Goal: Complete application form

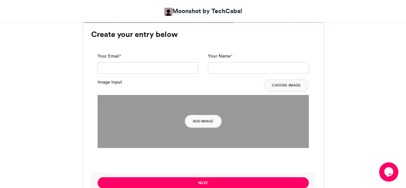
scroll to position [487, 0]
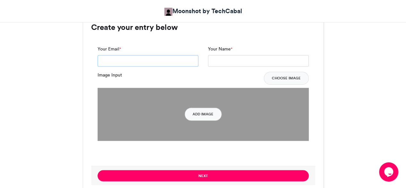
click at [175, 65] on input "Your Email *" at bounding box center [148, 61] width 101 height 12
type input "**********"
click at [236, 62] on input "Your Name *" at bounding box center [258, 61] width 101 height 12
type input "**********"
click at [194, 117] on button "Add Image" at bounding box center [203, 114] width 37 height 13
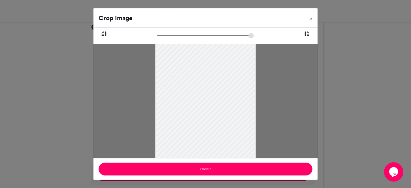
click at [307, 32] on icon at bounding box center [307, 34] width 6 height 8
drag, startPoint x: 166, startPoint y: 35, endPoint x: 128, endPoint y: 39, distance: 37.5
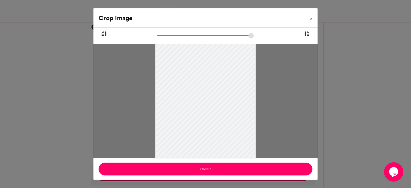
type input "******"
click at [157, 39] on input "zoom" at bounding box center [205, 35] width 96 height 6
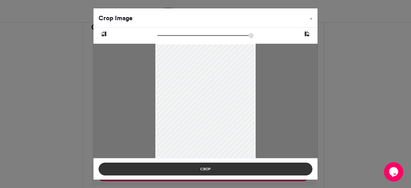
click at [210, 168] on button "Crop" at bounding box center [206, 168] width 214 height 13
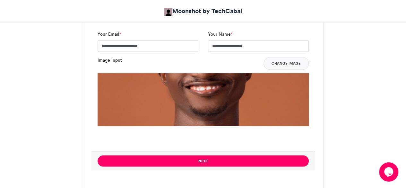
scroll to position [503, 0]
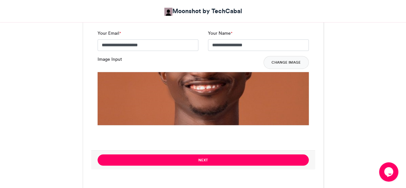
click at [221, 100] on img at bounding box center [203, 177] width 211 height 211
click at [189, 93] on img at bounding box center [203, 177] width 211 height 211
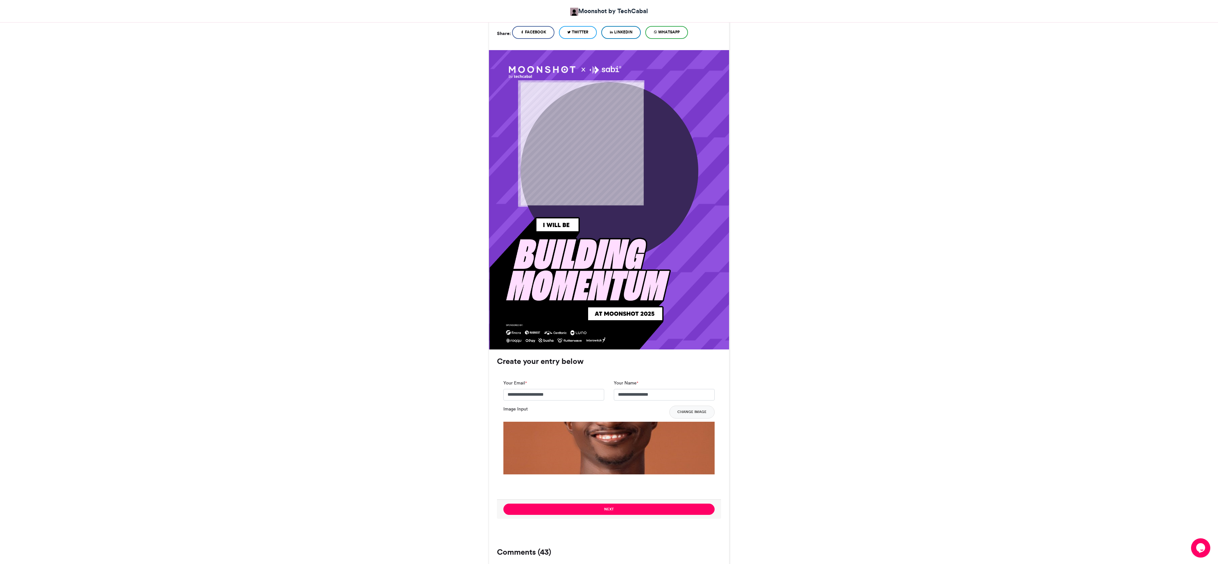
scroll to position [148, 0]
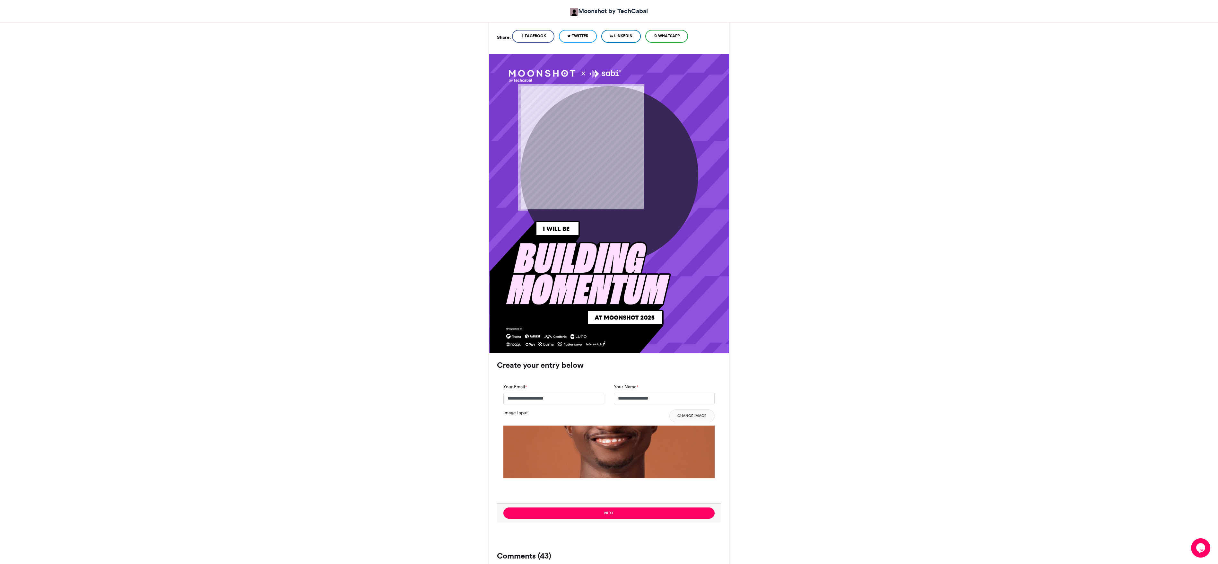
click at [406, 187] on div "Moonshot by Techcabal 2025 Moonshot by TechCabal [DATE] 5635 Views" at bounding box center [609, 504] width 1218 height 1131
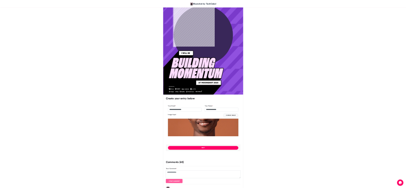
scroll to position [221, 0]
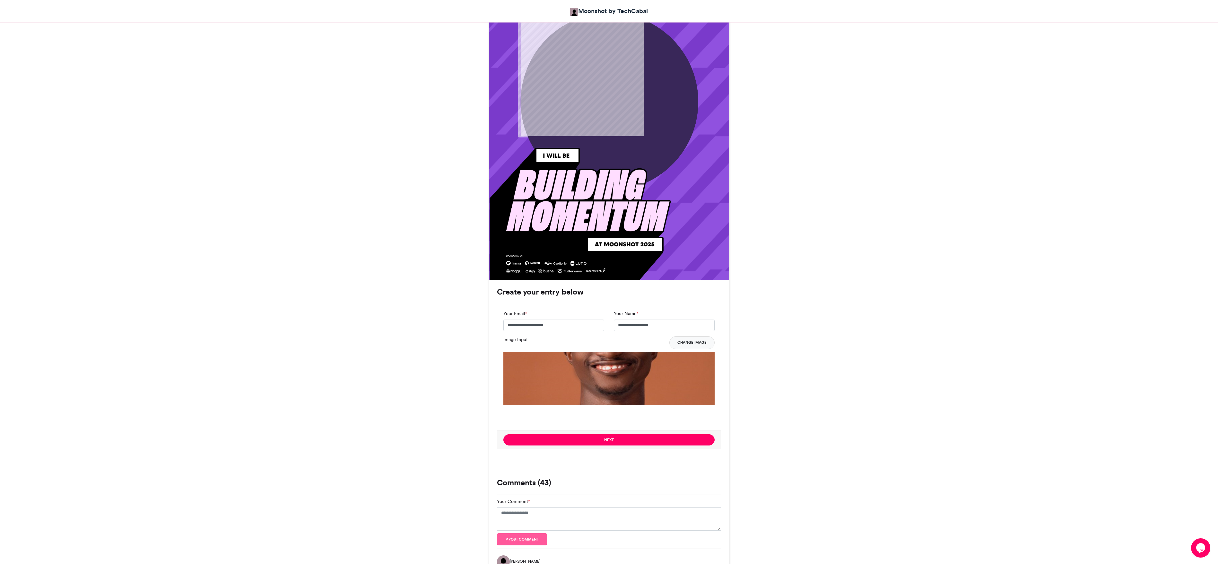
click at [406, 187] on button "Change Image" at bounding box center [691, 342] width 45 height 13
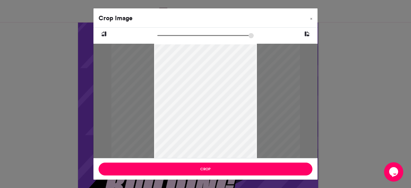
type input "******"
drag, startPoint x: 161, startPoint y: 36, endPoint x: 140, endPoint y: 54, distance: 28.0
click at [157, 39] on input "zoom" at bounding box center [205, 35] width 96 height 6
click at [364, 81] on div "Crop Image × Crop" at bounding box center [205, 94] width 411 height 188
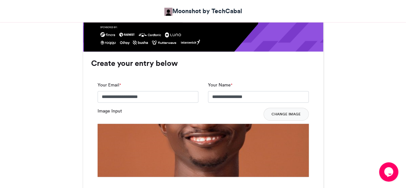
scroll to position [453, 0]
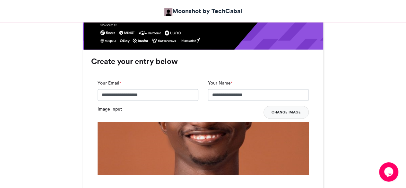
click at [285, 115] on button "Change Image" at bounding box center [286, 112] width 45 height 13
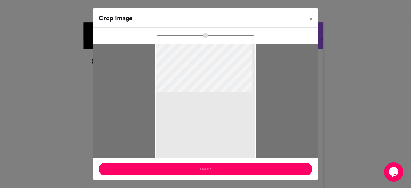
type input "******"
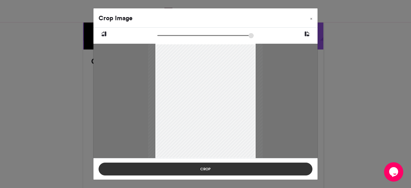
click at [221, 171] on button "Crop" at bounding box center [206, 168] width 214 height 13
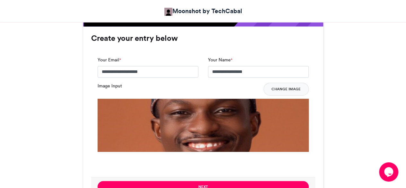
scroll to position [477, 0]
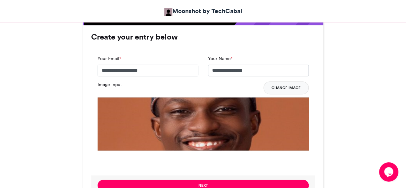
click at [272, 86] on button "Change Image" at bounding box center [286, 87] width 45 height 13
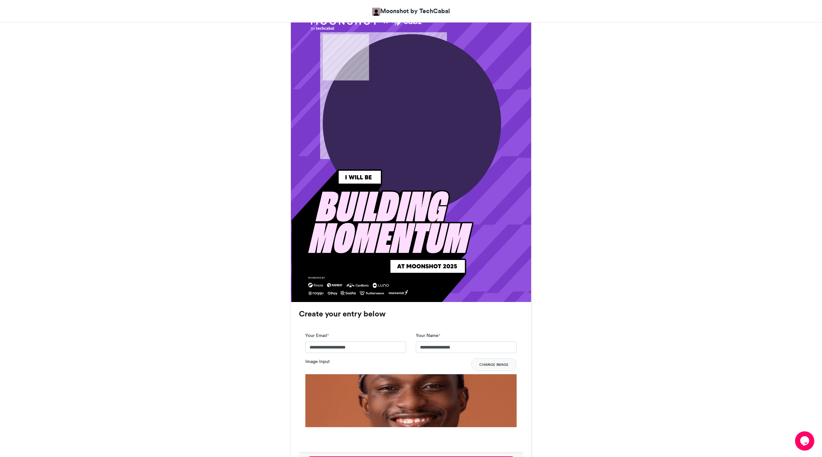
scroll to position [201, 0]
